Goal: Book appointment/travel/reservation

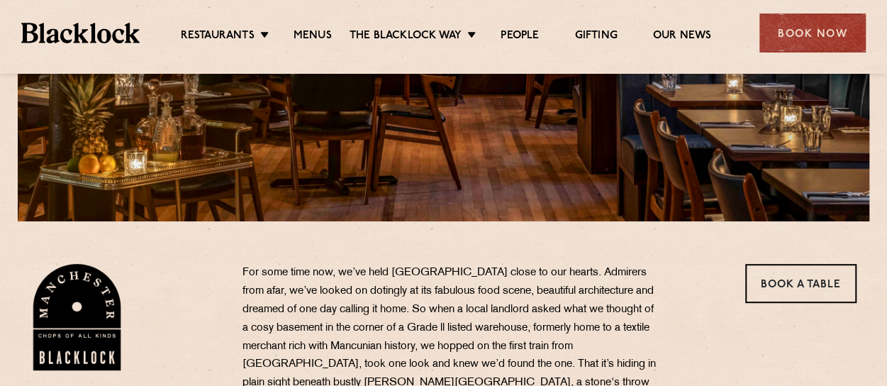
scroll to position [426, 0]
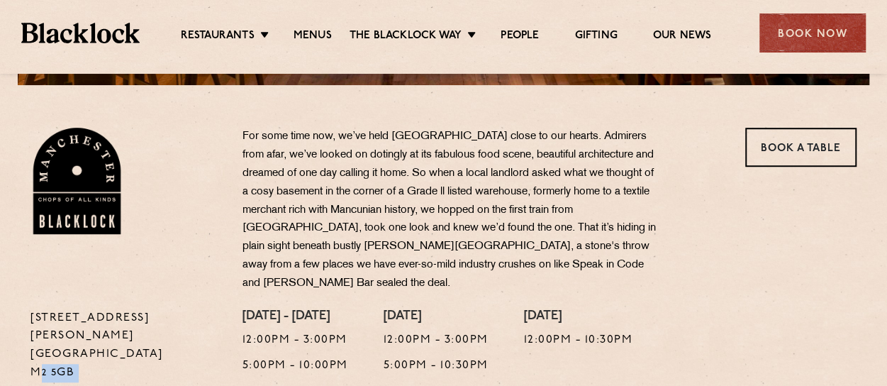
drag, startPoint x: 78, startPoint y: 346, endPoint x: 21, endPoint y: 336, distance: 57.6
click at [21, 336] on div "37 Peter Street Manchester M2 5GB T: 0161 4140225 E: Manchester@theblacklock.com" at bounding box center [126, 374] width 212 height 131
click at [82, 336] on p "37 Peter Street Manchester M2 5GB" at bounding box center [126, 346] width 191 height 74
drag, startPoint x: 83, startPoint y: 336, endPoint x: 13, endPoint y: 333, distance: 69.6
click at [13, 333] on div "37 Peter Street Manchester M2 5GB T: 0161 4140225 E: Manchester@theblacklock.co…" at bounding box center [444, 284] width 862 height 313
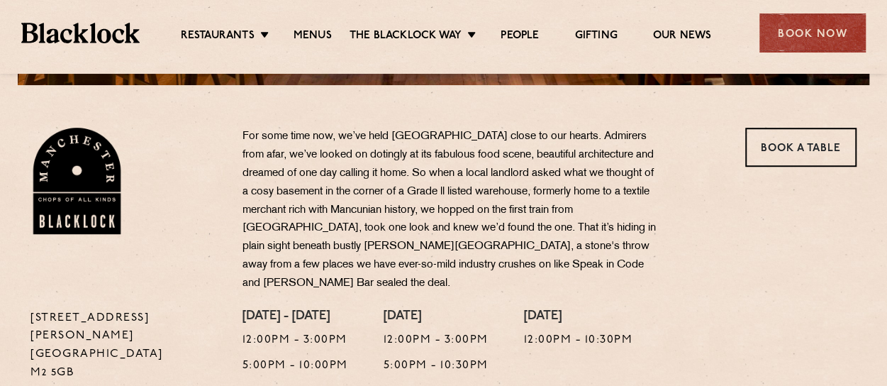
drag, startPoint x: 33, startPoint y: 326, endPoint x: 48, endPoint y: 336, distance: 18.1
click at [48, 336] on p "37 Peter Street Manchester M2 5GB" at bounding box center [126, 346] width 191 height 74
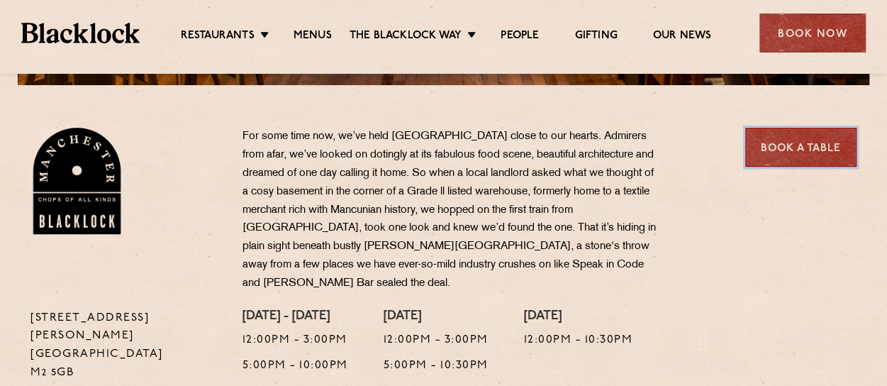
click at [793, 150] on link "Book a Table" at bounding box center [801, 147] width 111 height 39
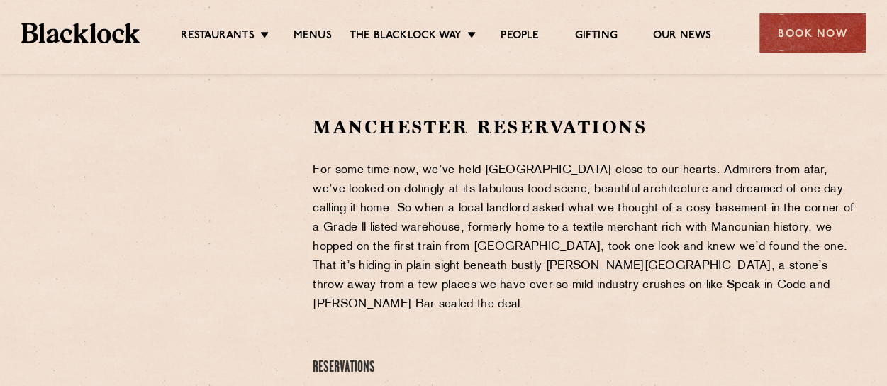
scroll to position [426, 0]
